Goal: Navigation & Orientation: Find specific page/section

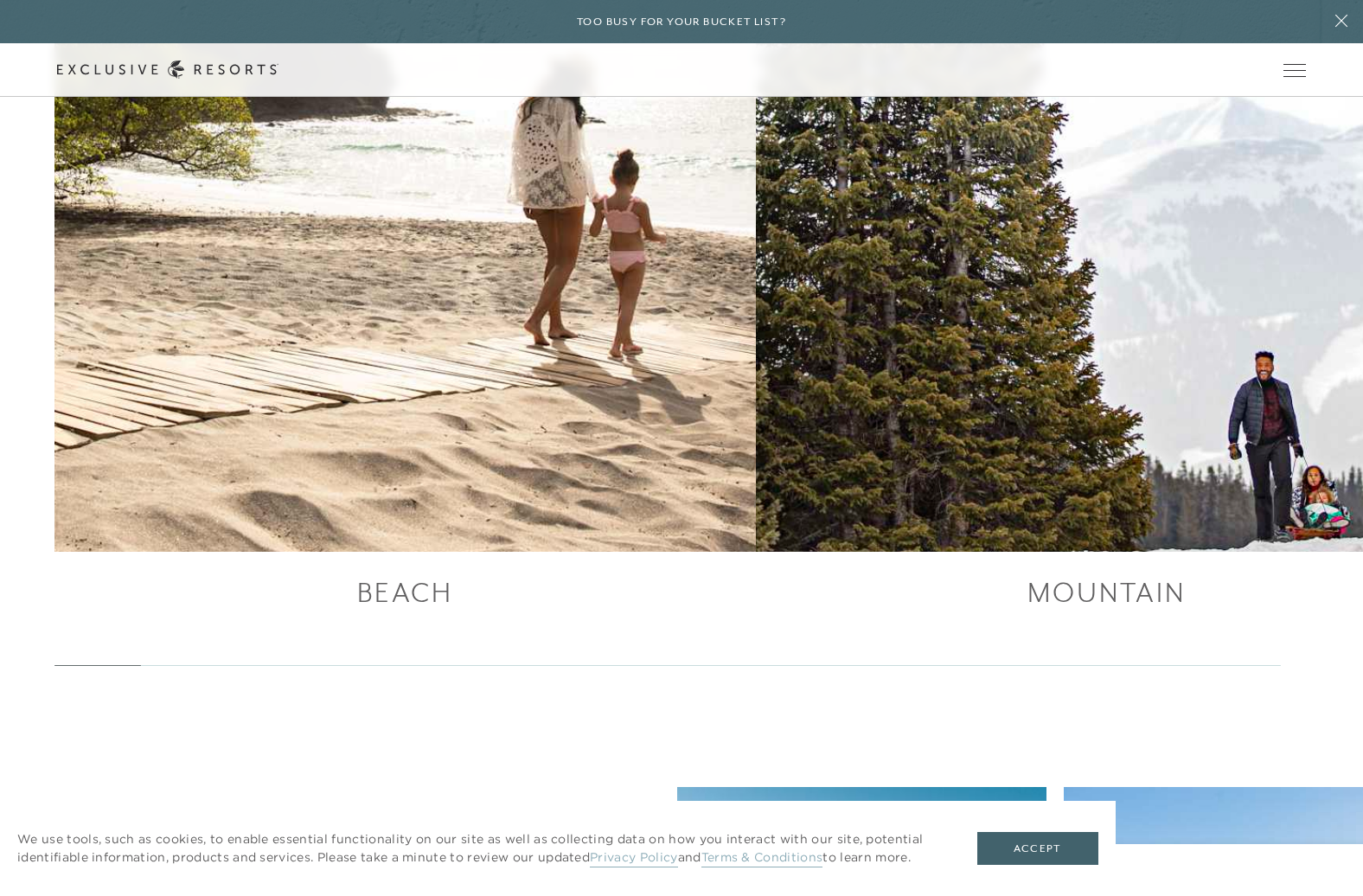
scroll to position [3552, 0]
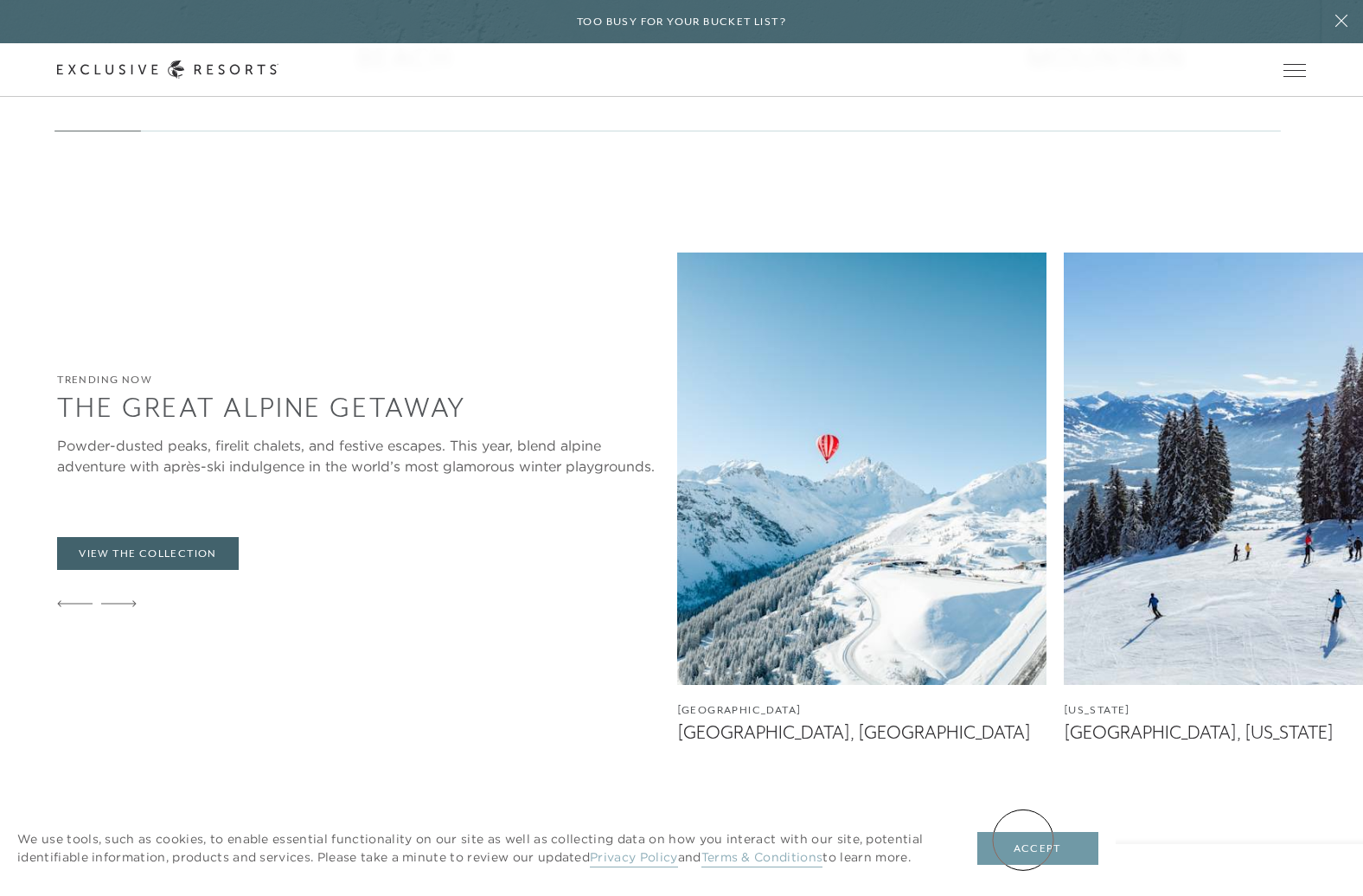
click at [1024, 840] on button "Accept" at bounding box center [1038, 849] width 121 height 33
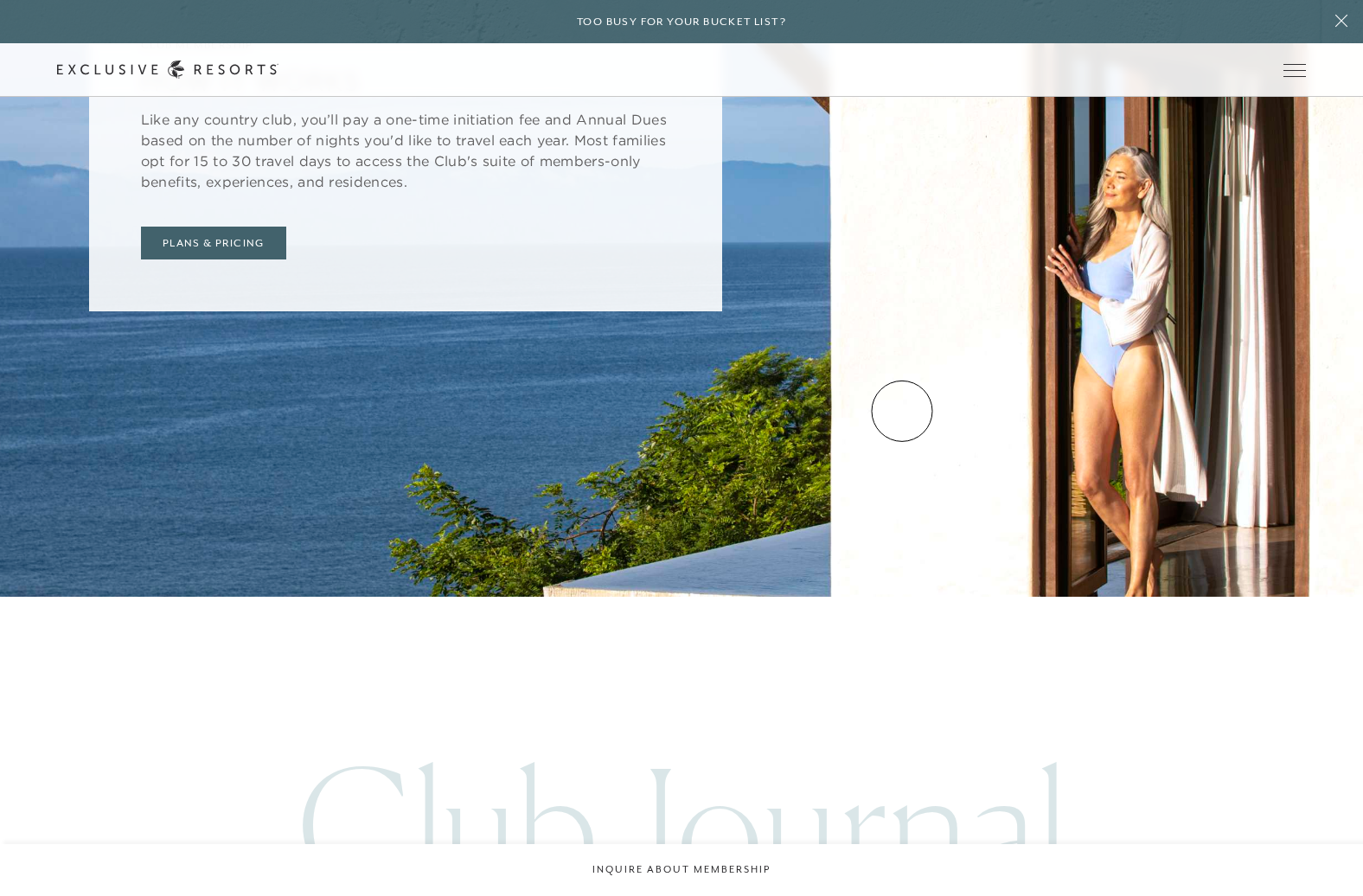
scroll to position [7644, 0]
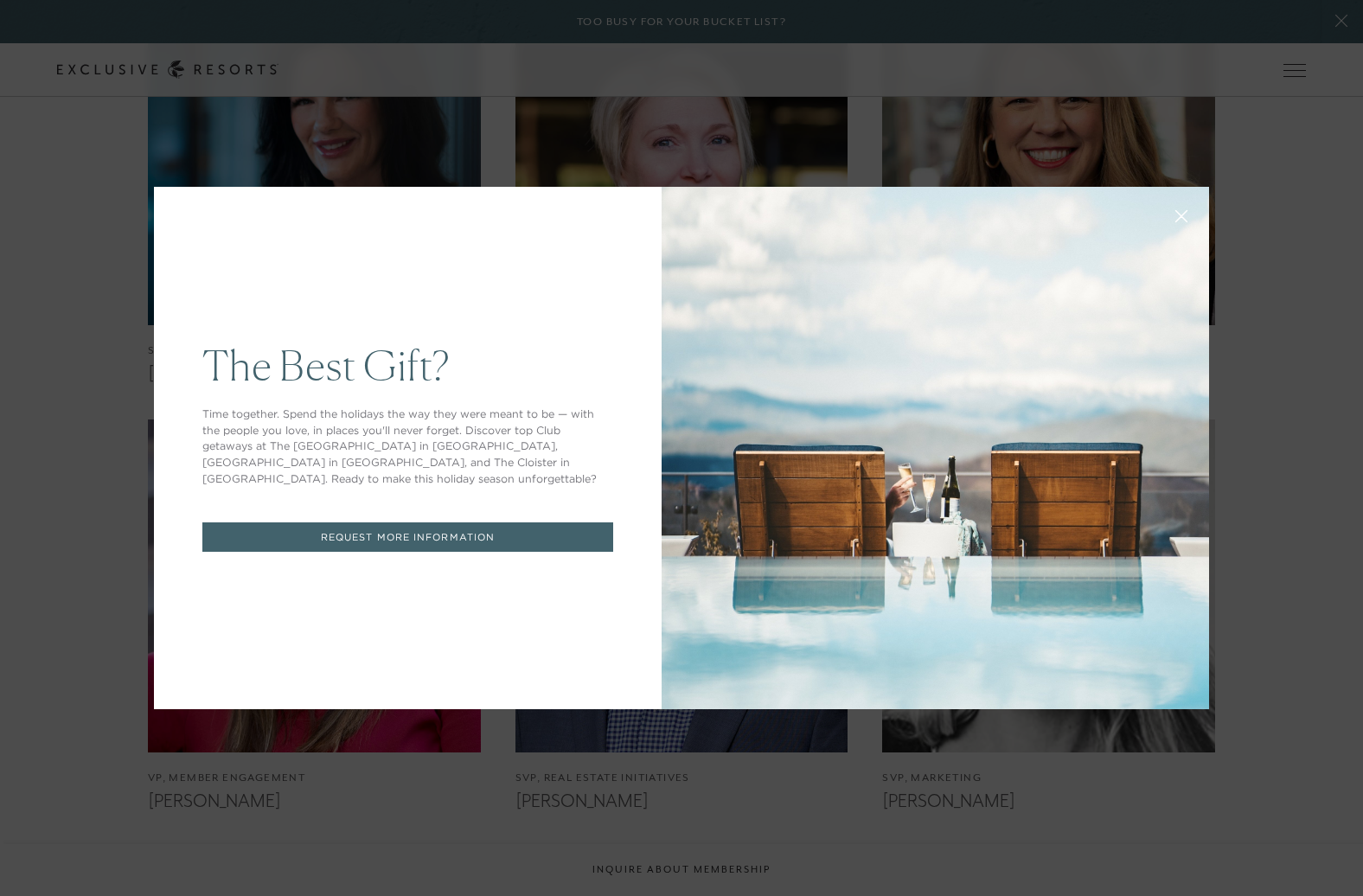
click at [1183, 219] on icon at bounding box center [1182, 216] width 13 height 13
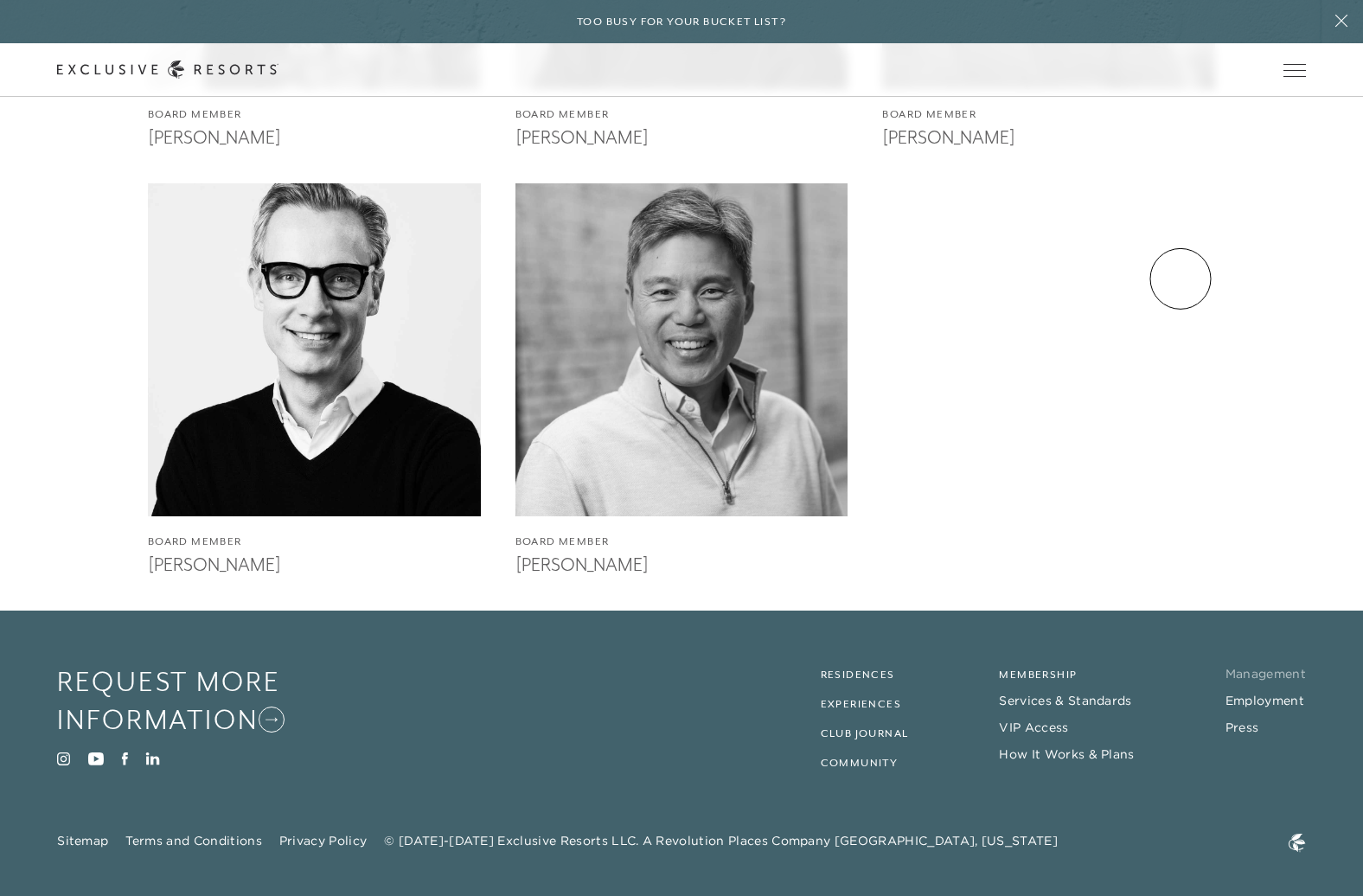
scroll to position [4104, 0]
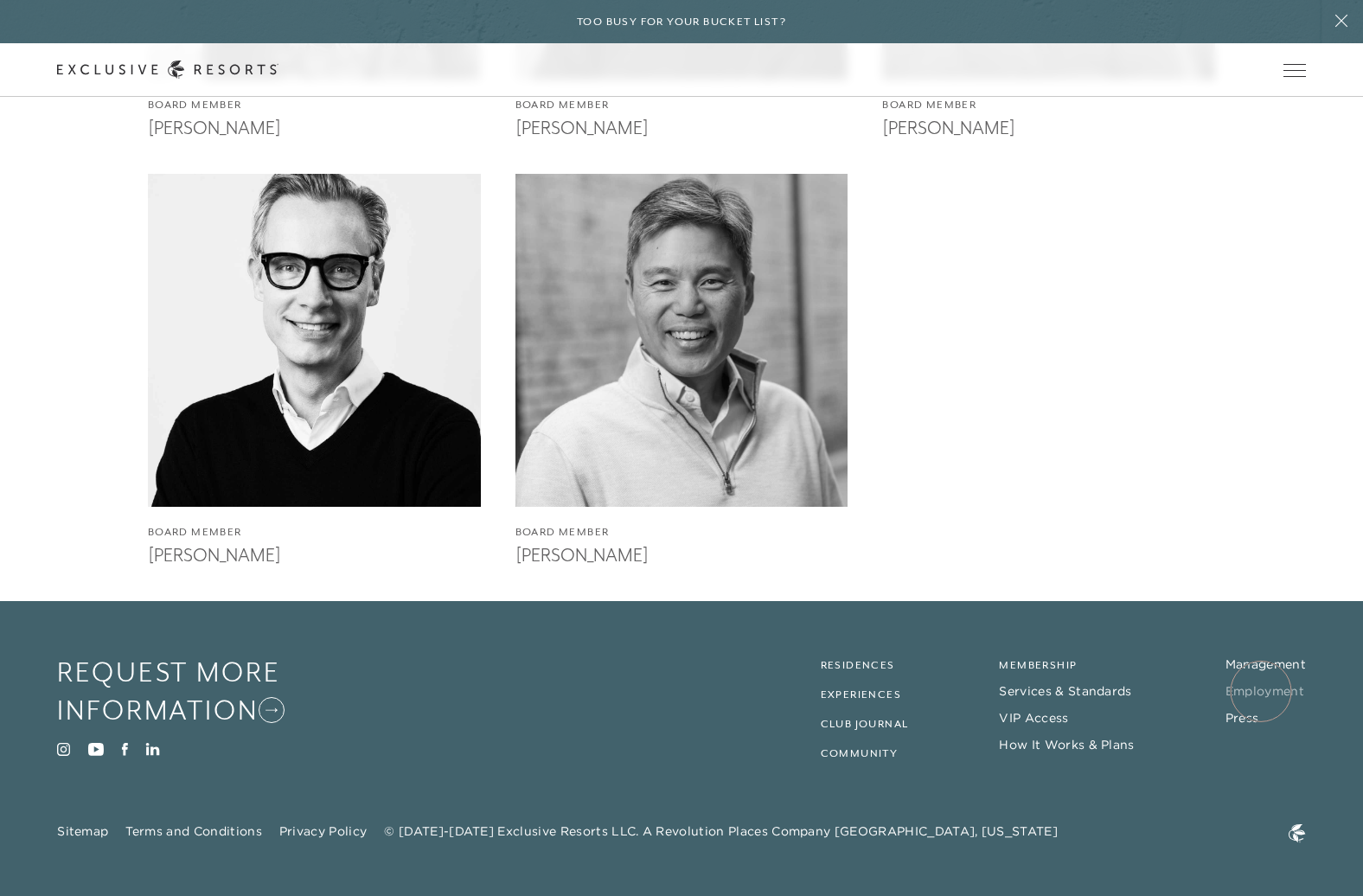
click at [1261, 691] on link "Employment" at bounding box center [1265, 691] width 79 height 16
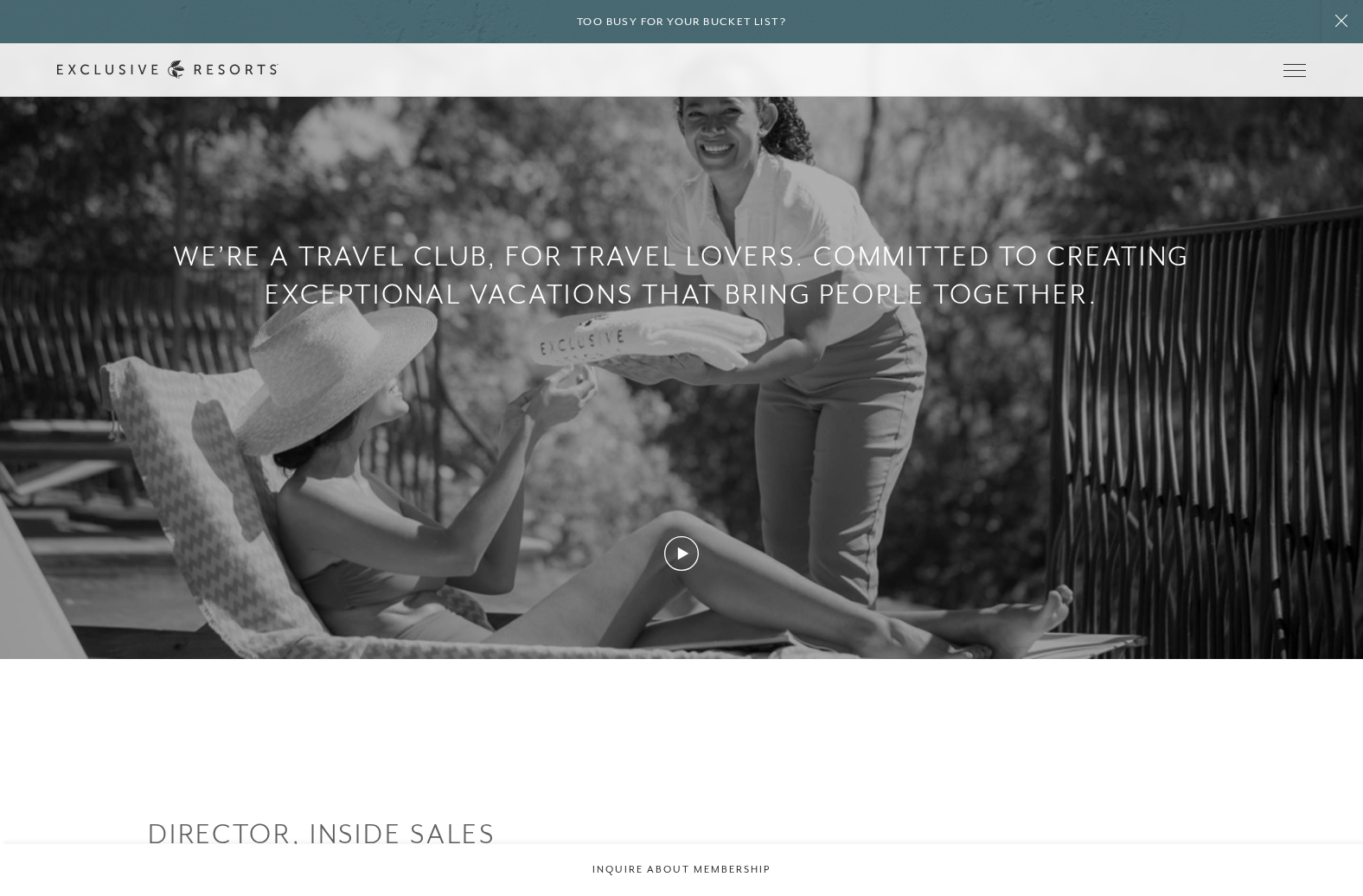
scroll to position [1735, 0]
